Goal: Task Accomplishment & Management: Manage account settings

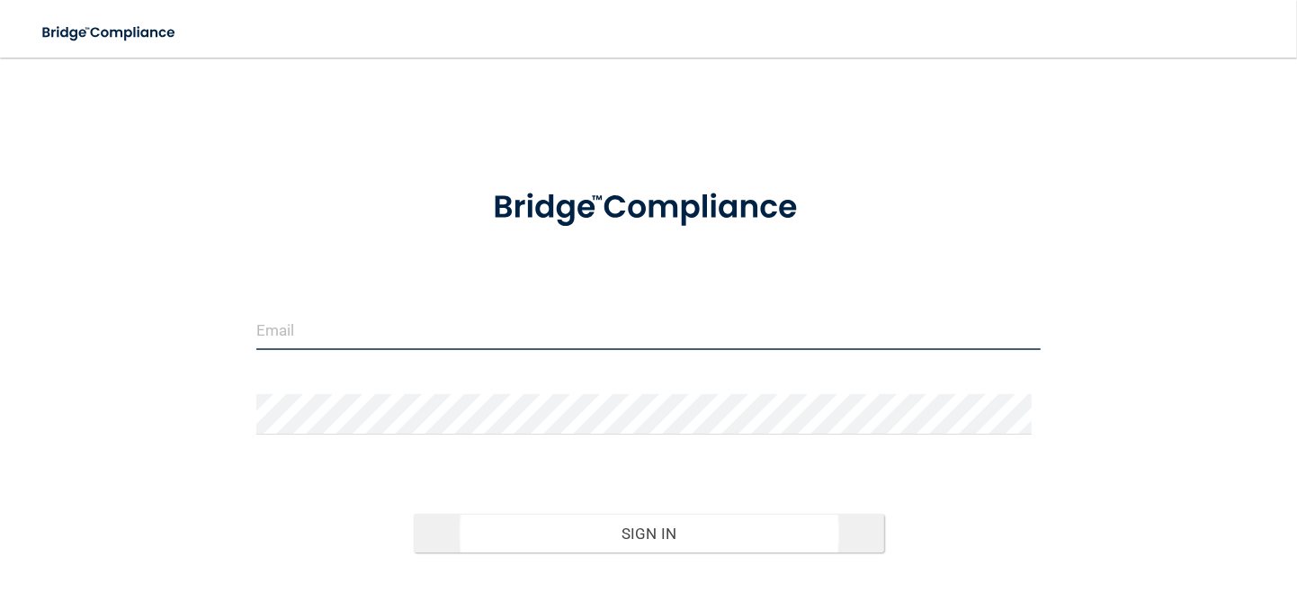
type input "[PERSON_NAME][EMAIL_ADDRESS][DOMAIN_NAME]"
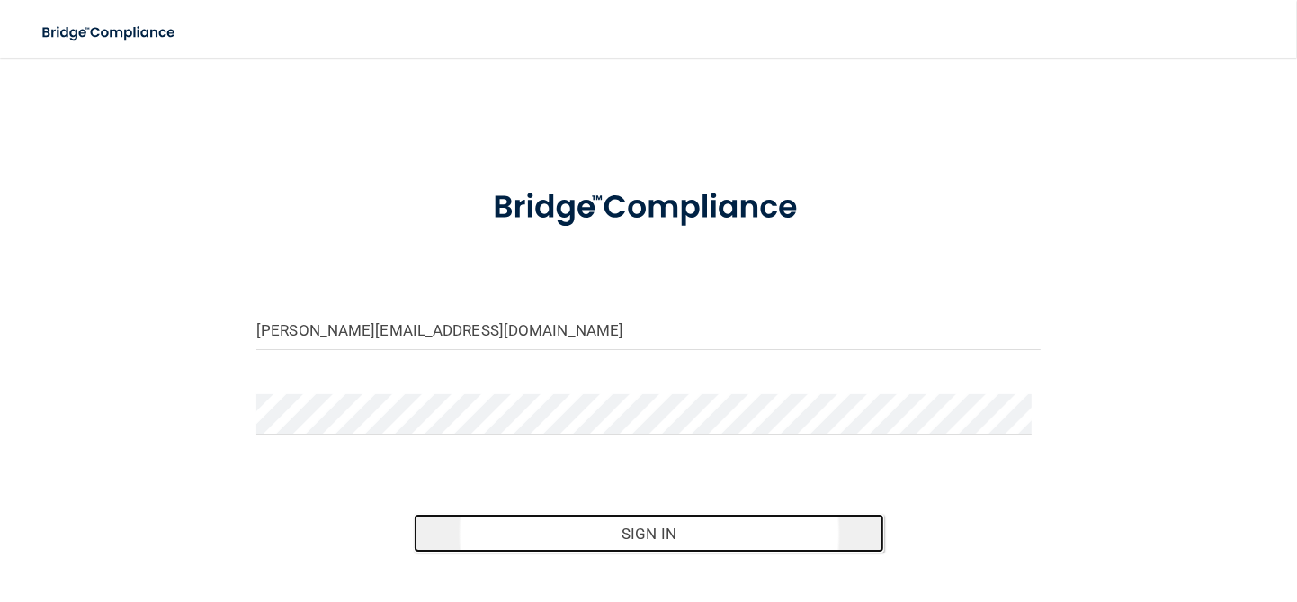
click at [596, 529] on button "Sign In" at bounding box center [649, 534] width 470 height 40
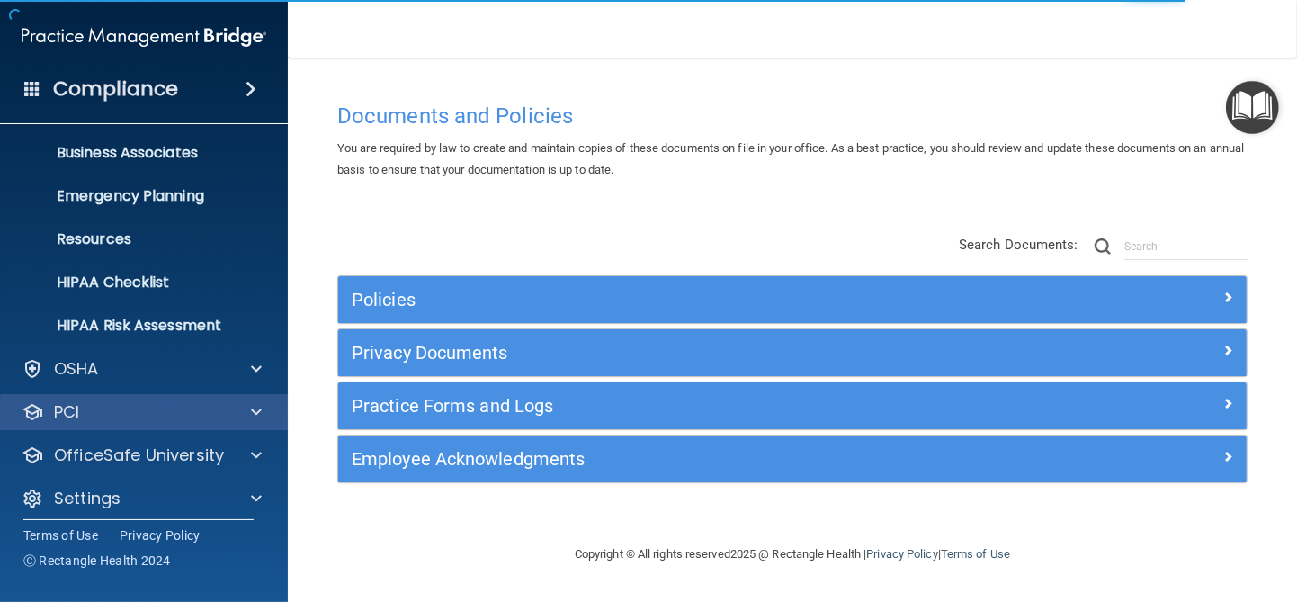
scroll to position [144, 0]
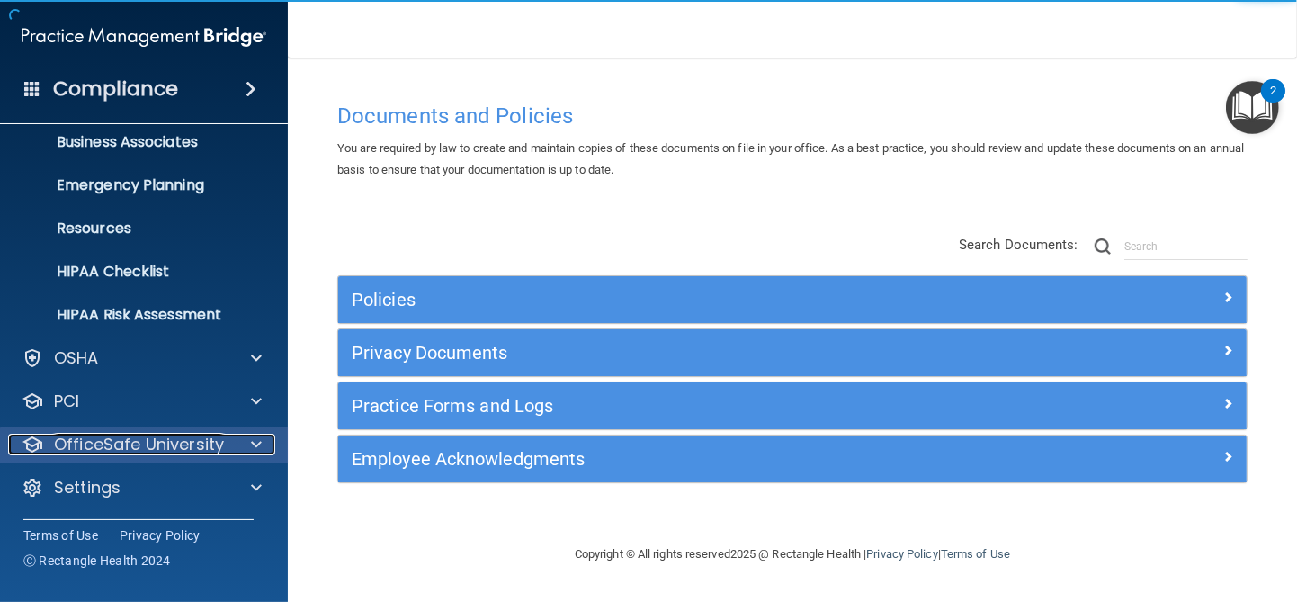
click at [165, 445] on p "OfficeSafe University" at bounding box center [139, 445] width 170 height 22
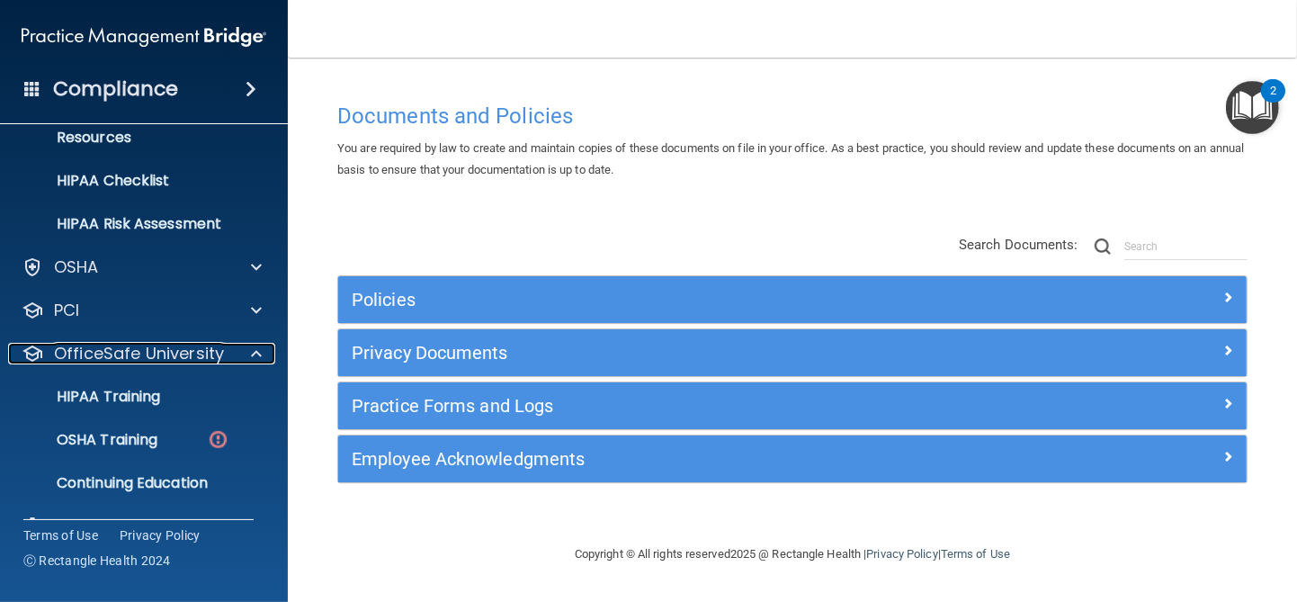
scroll to position [273, 0]
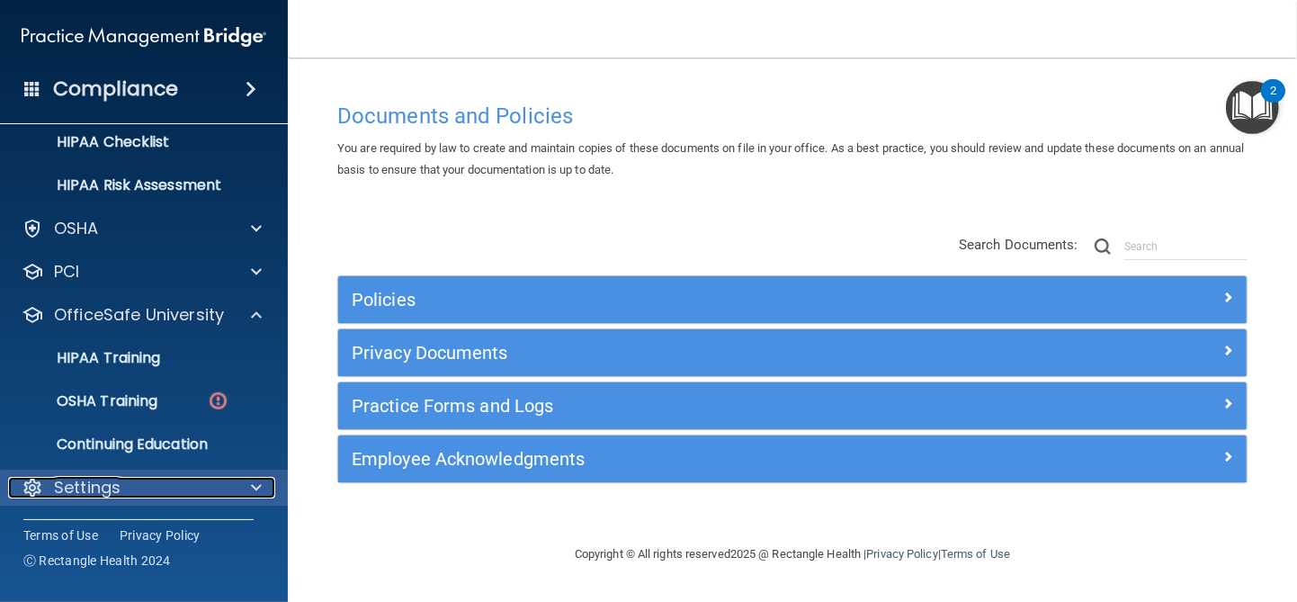
click at [152, 477] on div "Settings" at bounding box center [119, 488] width 223 height 22
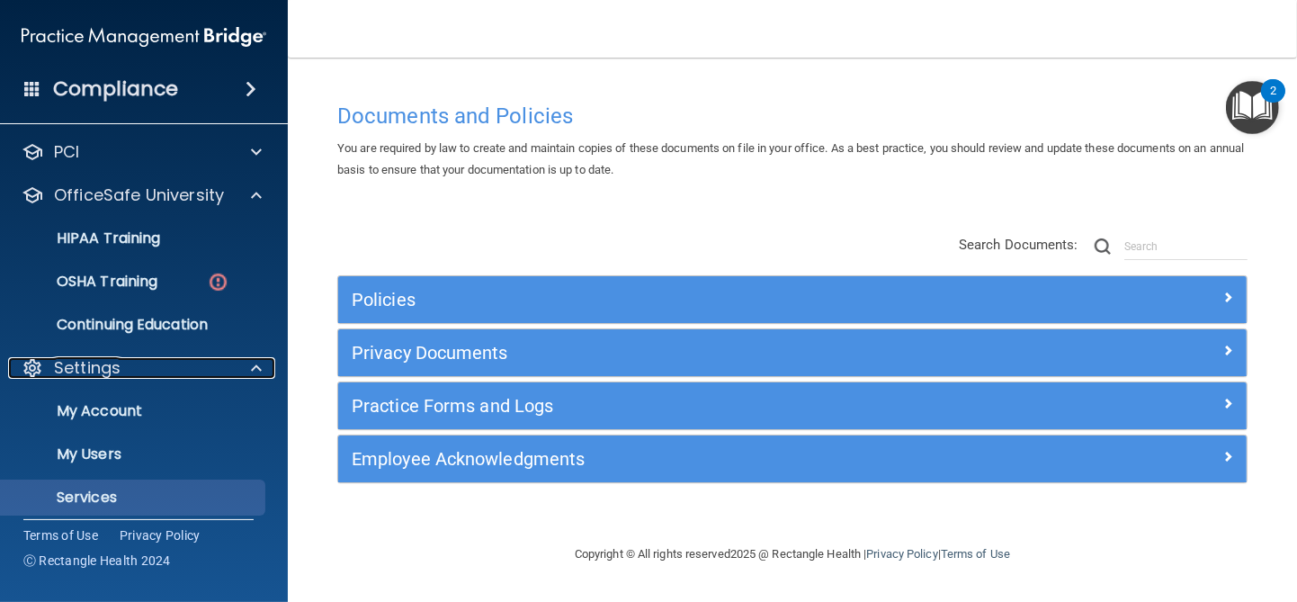
scroll to position [446, 0]
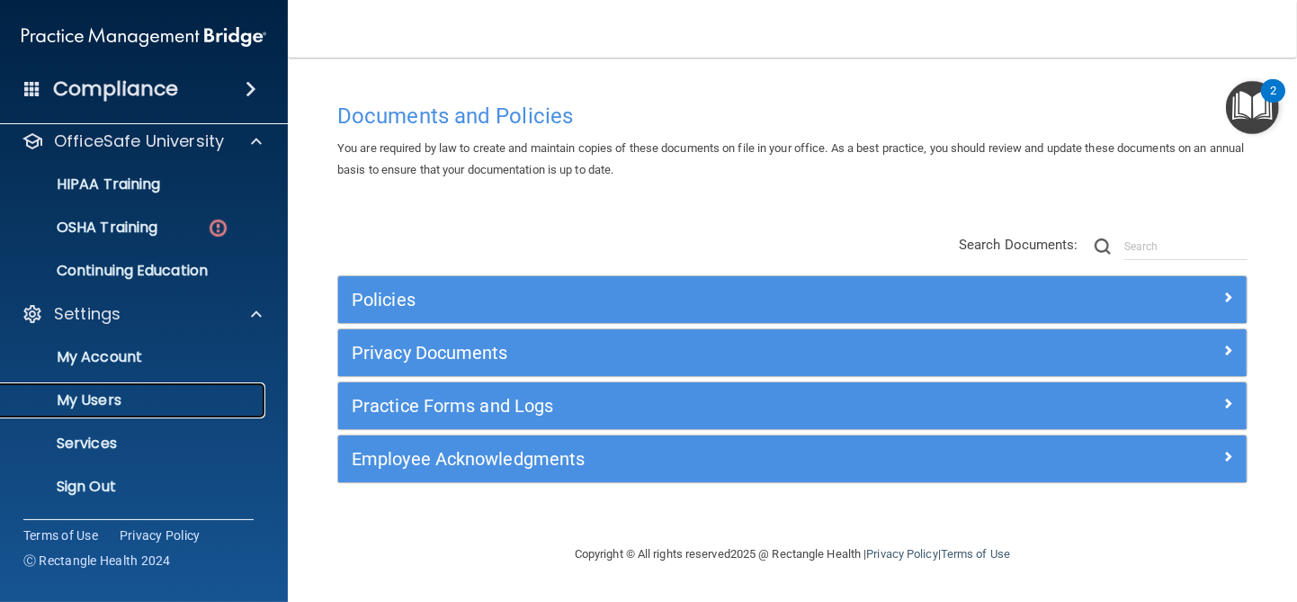
click at [158, 403] on p "My Users" at bounding box center [135, 400] width 246 height 18
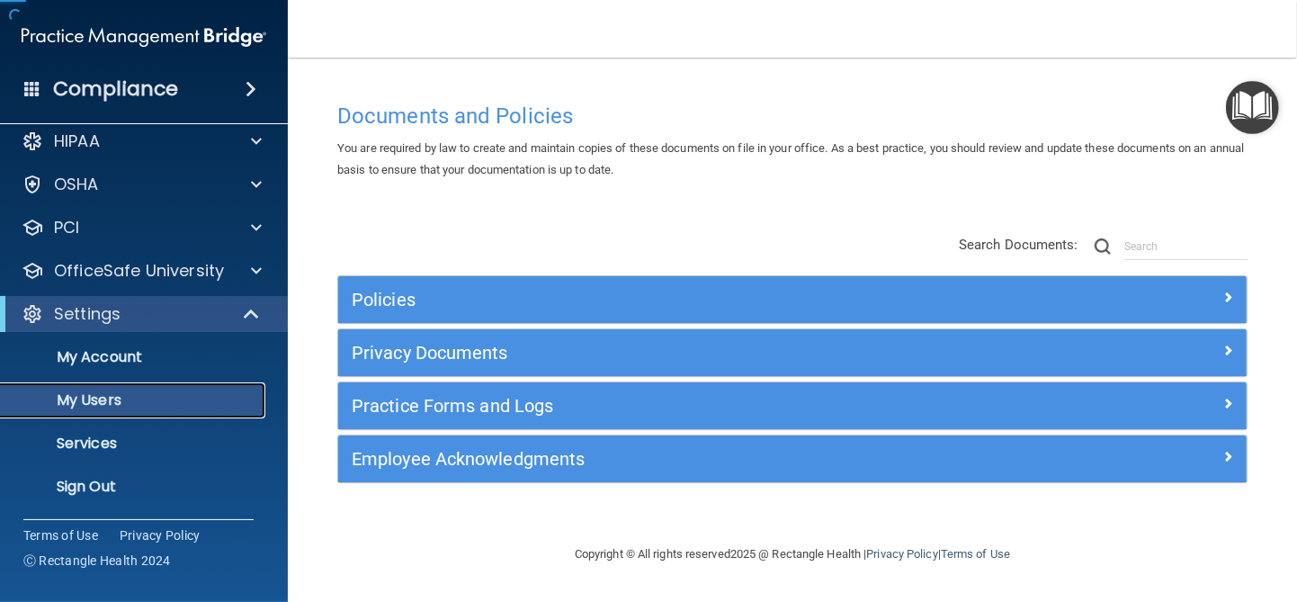
scroll to position [15, 0]
select select "20"
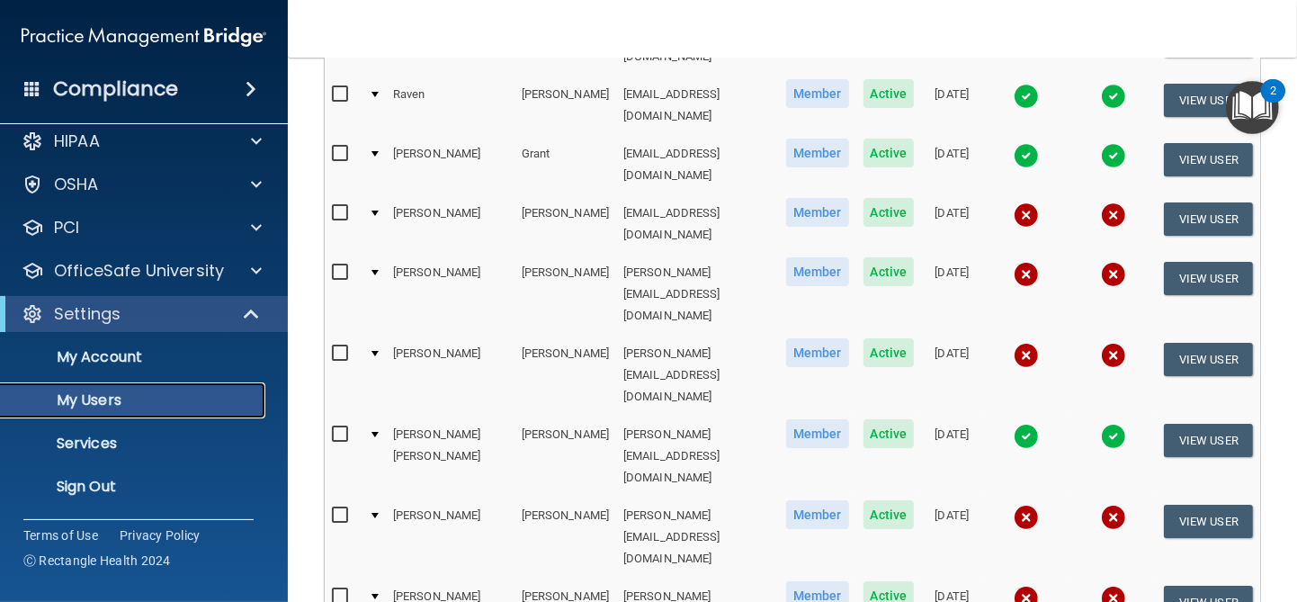
scroll to position [360, 0]
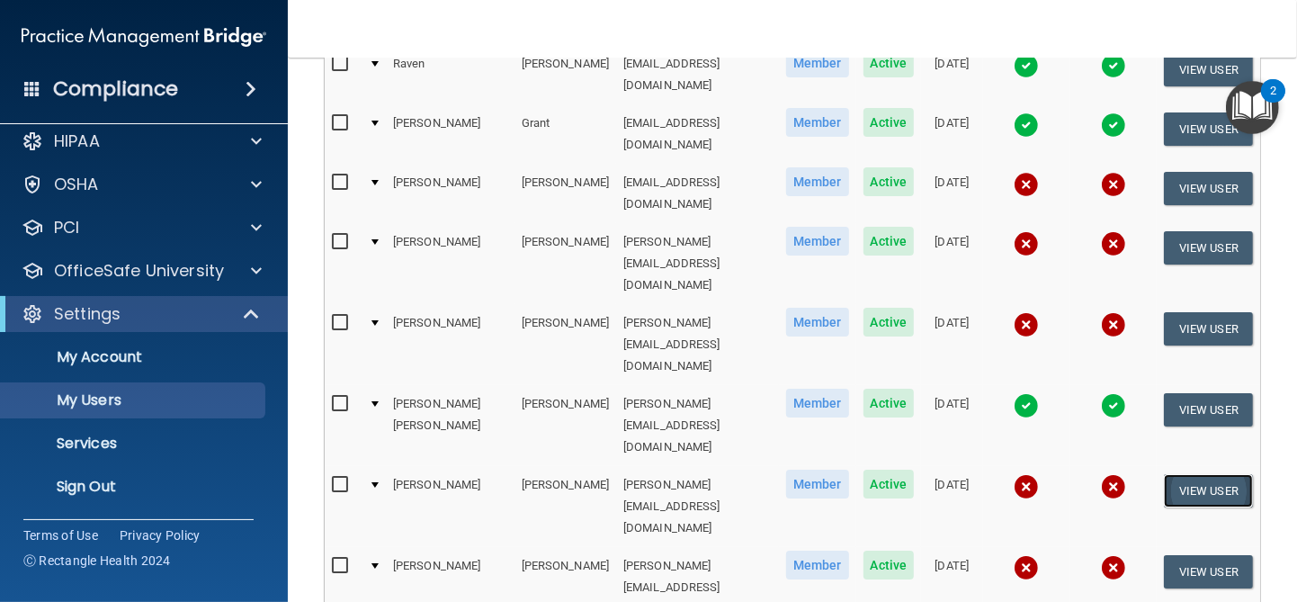
click at [1169, 474] on button "View User" at bounding box center [1208, 490] width 89 height 33
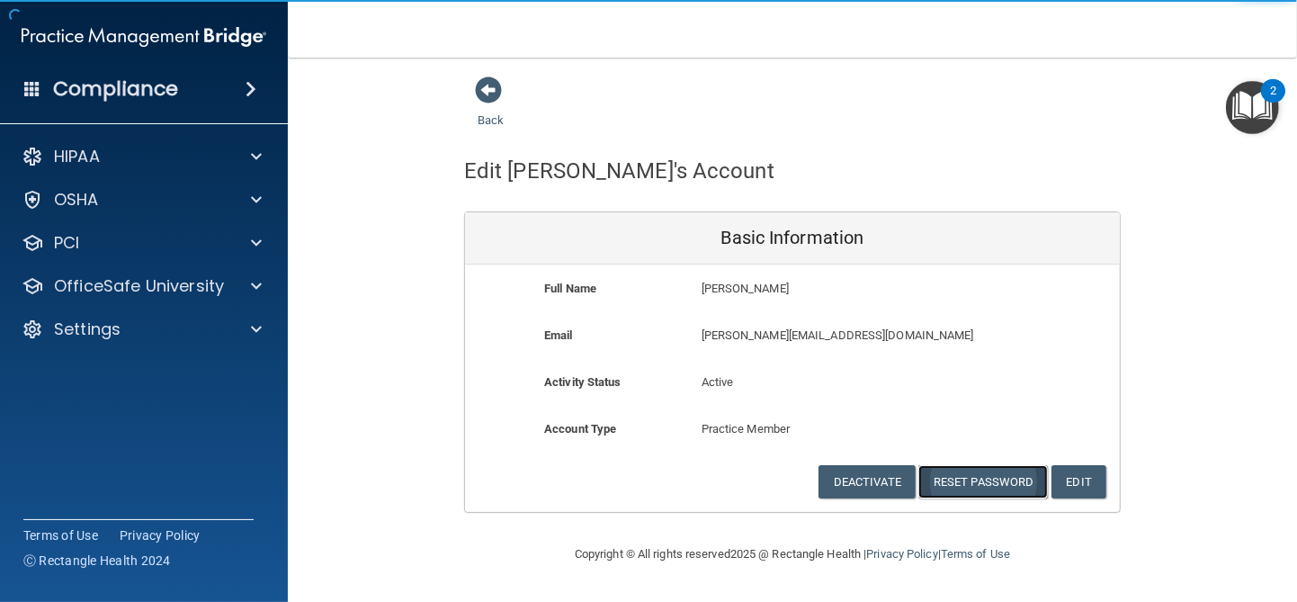
click at [976, 469] on button "Reset Password" at bounding box center [983, 481] width 130 height 33
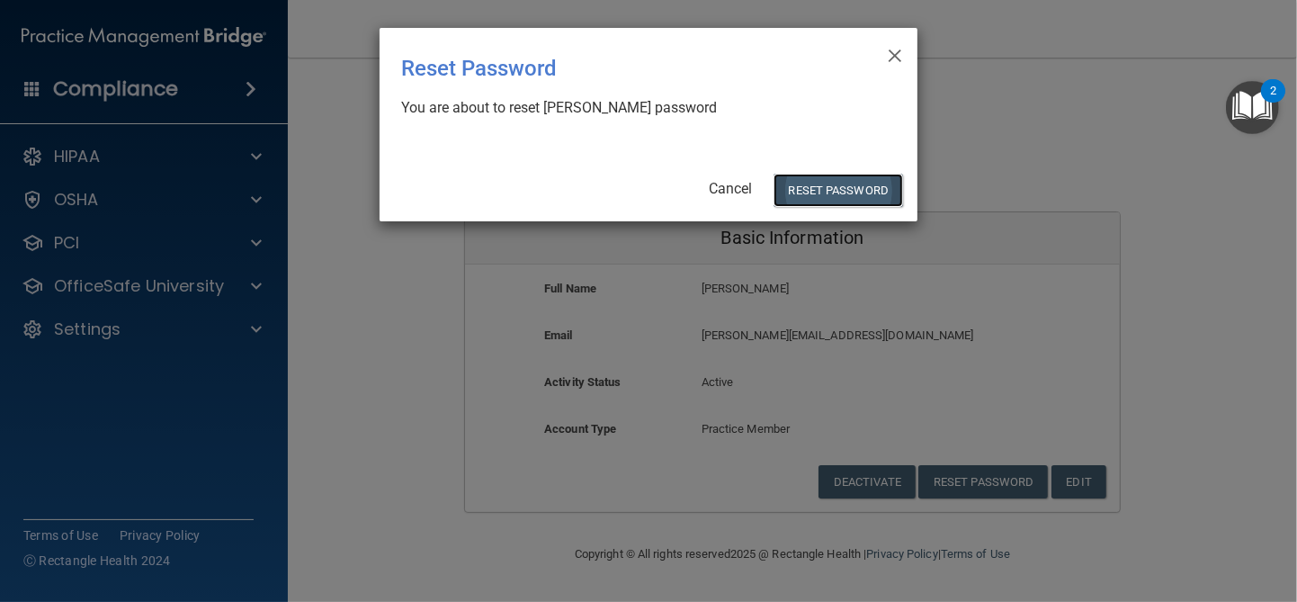
click at [819, 193] on button "Reset Password" at bounding box center [839, 190] width 130 height 33
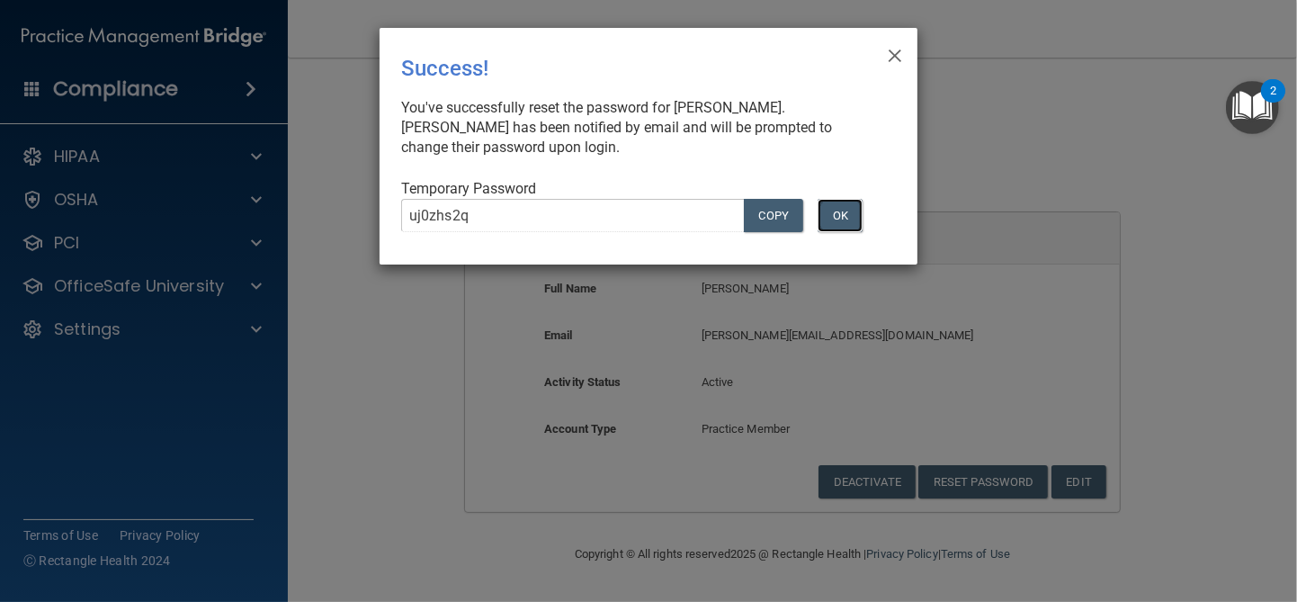
click at [843, 219] on button "OK" at bounding box center [840, 215] width 45 height 33
